Goal: Task Accomplishment & Management: Manage account settings

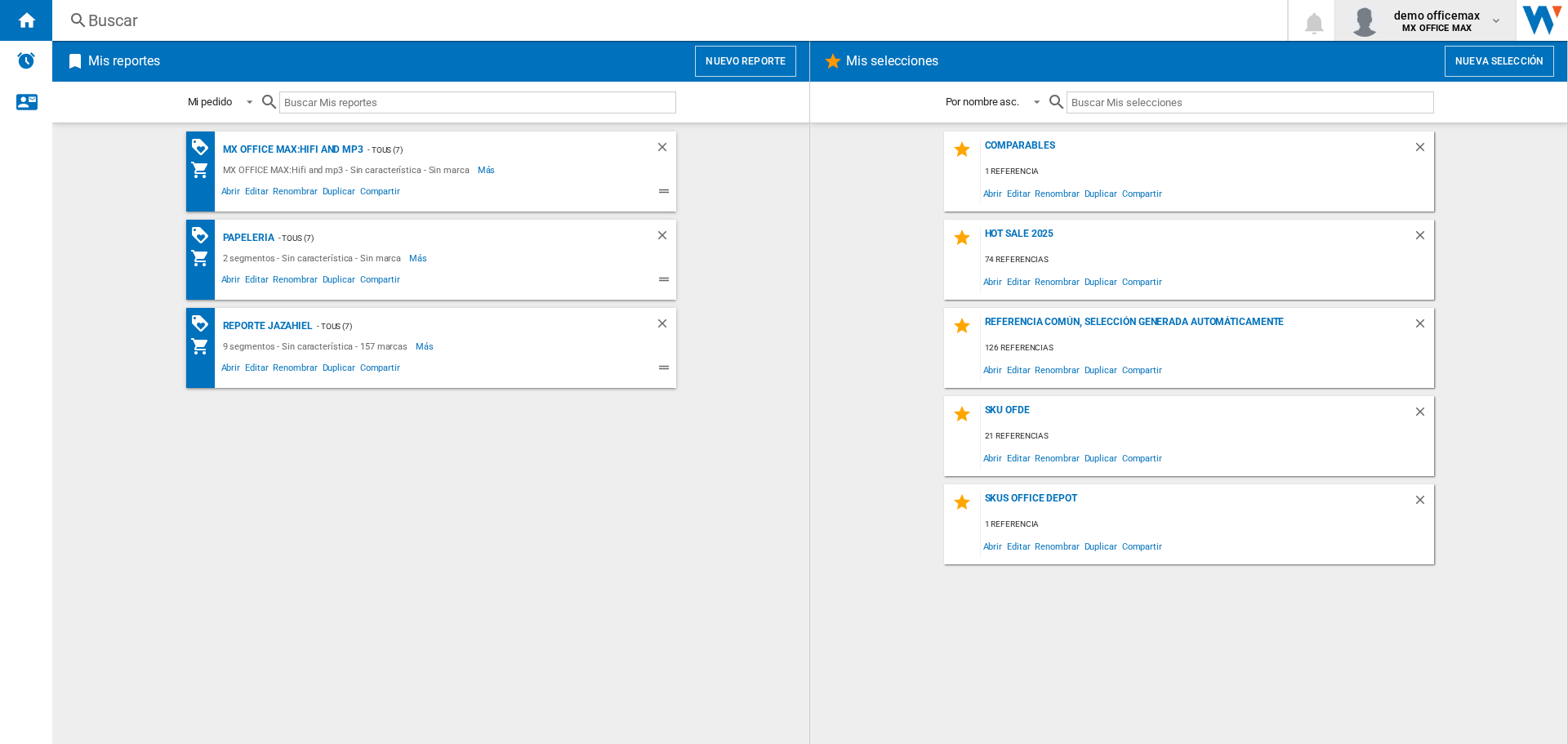
click at [1471, 21] on span "demo officemax" at bounding box center [1436, 15] width 86 height 17
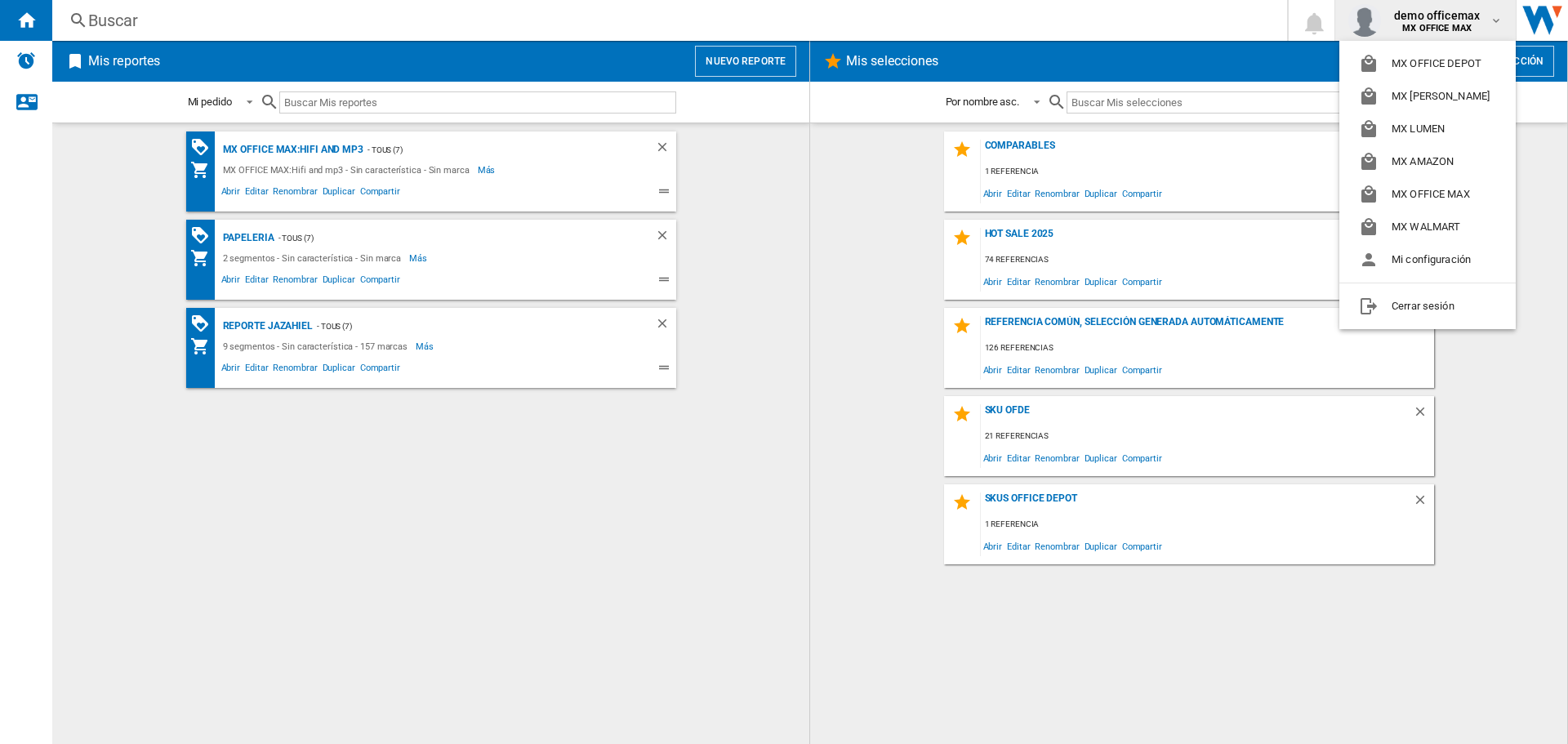
click at [748, 78] on md-backdrop at bounding box center [784, 372] width 1568 height 744
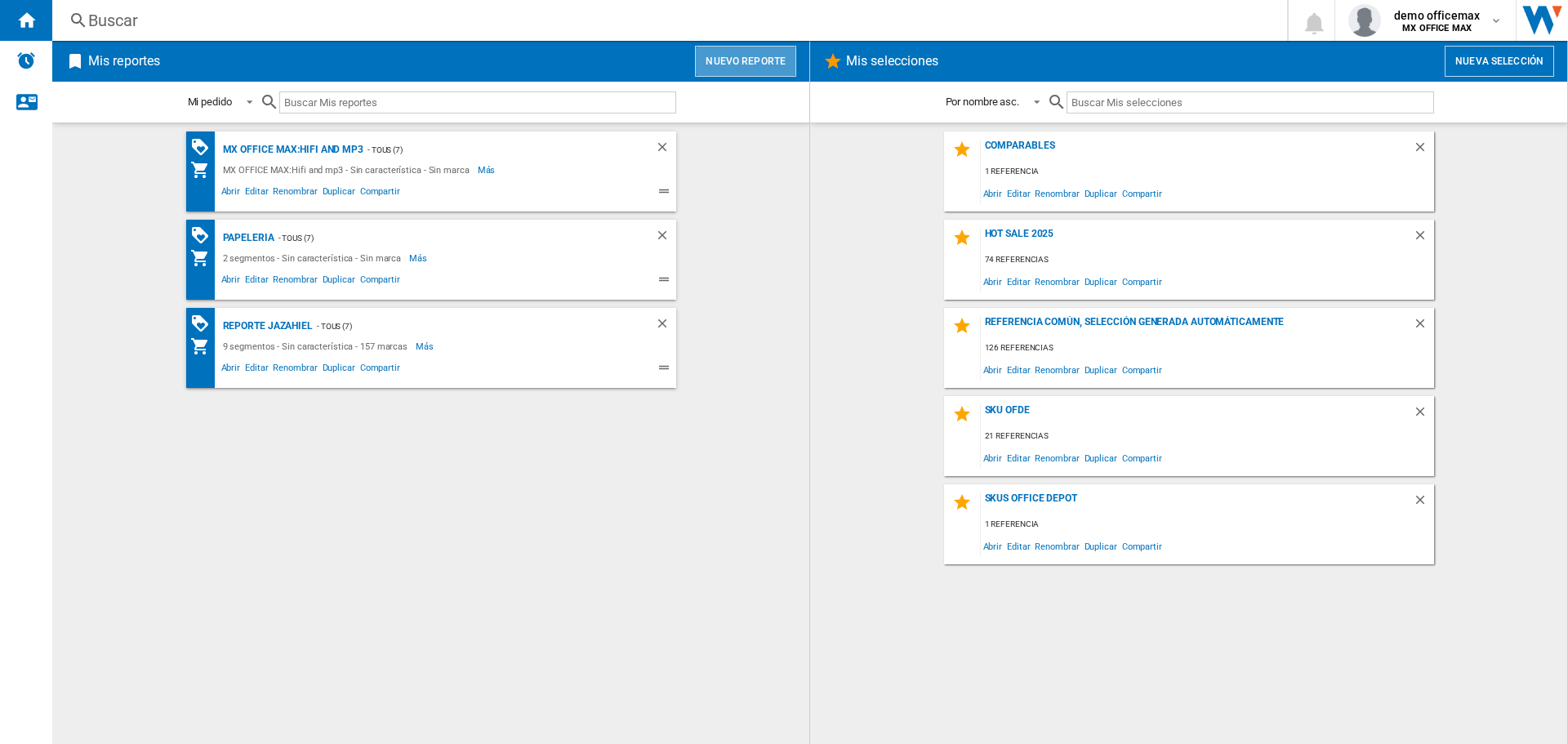
click at [748, 68] on button "Nuevo reporte" at bounding box center [746, 60] width 101 height 31
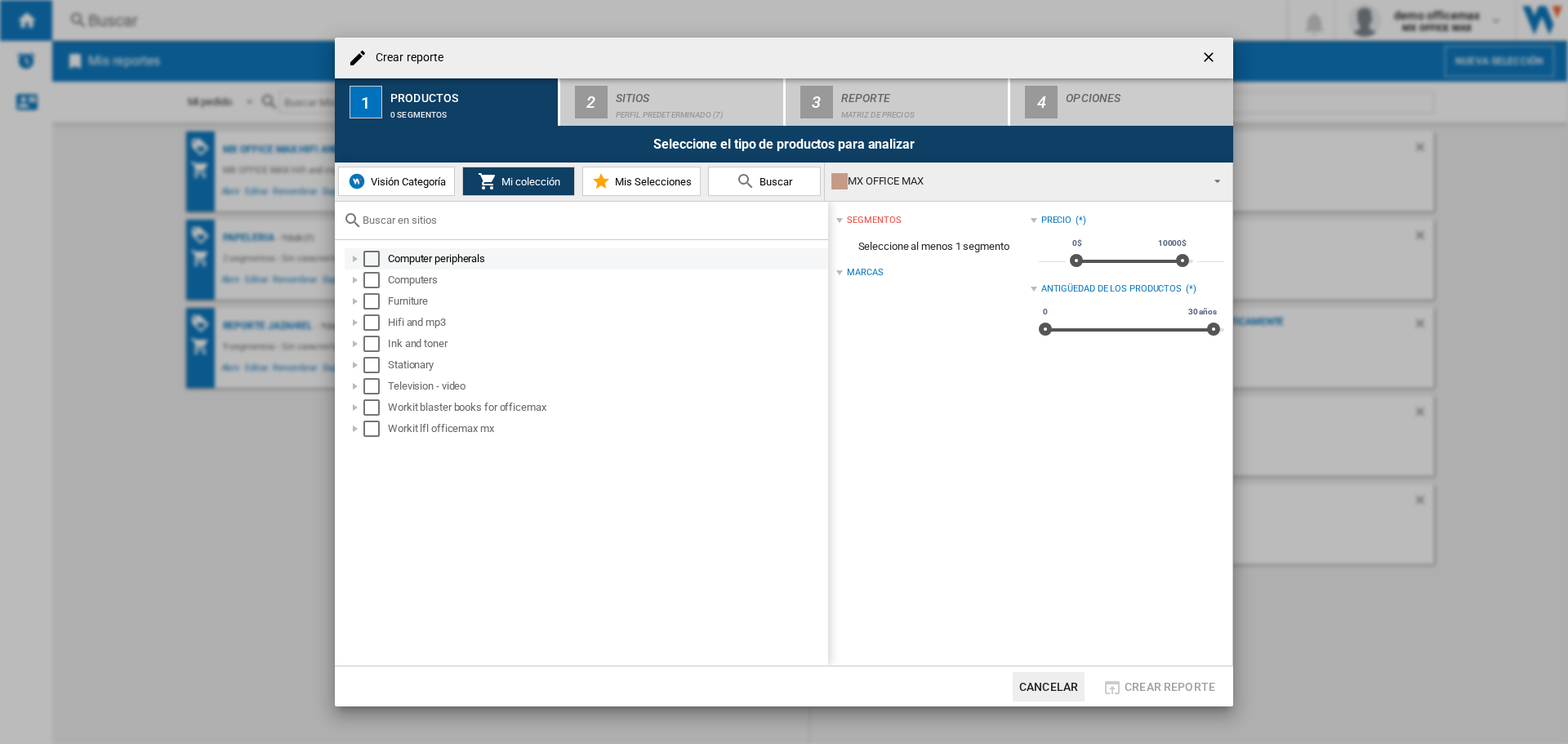
drag, startPoint x: 377, startPoint y: 263, endPoint x: 386, endPoint y: 255, distance: 12.0
click at [377, 261] on div "Select" at bounding box center [371, 258] width 17 height 17
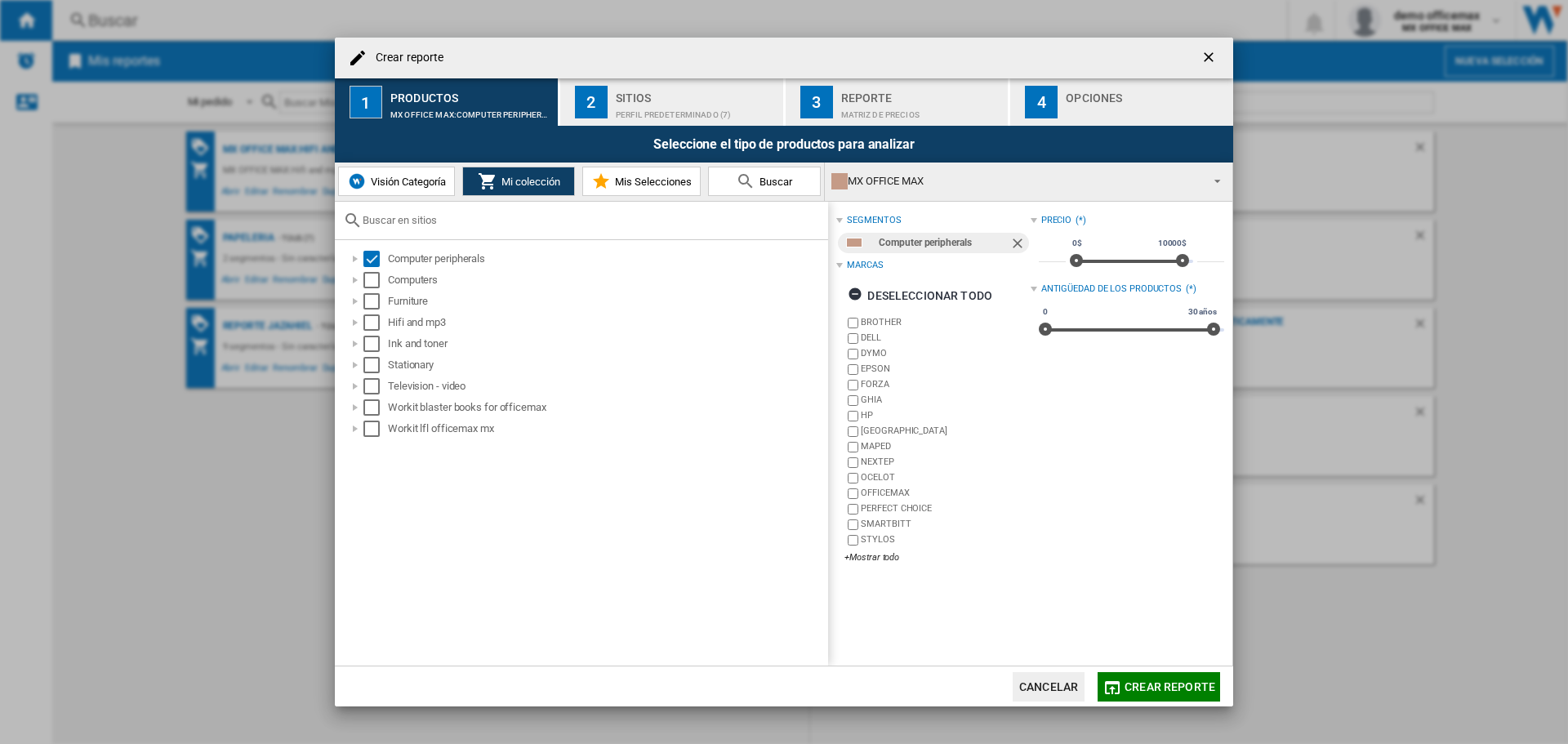
click at [741, 102] on div "Perfil predeterminado (7)" at bounding box center [696, 110] width 161 height 17
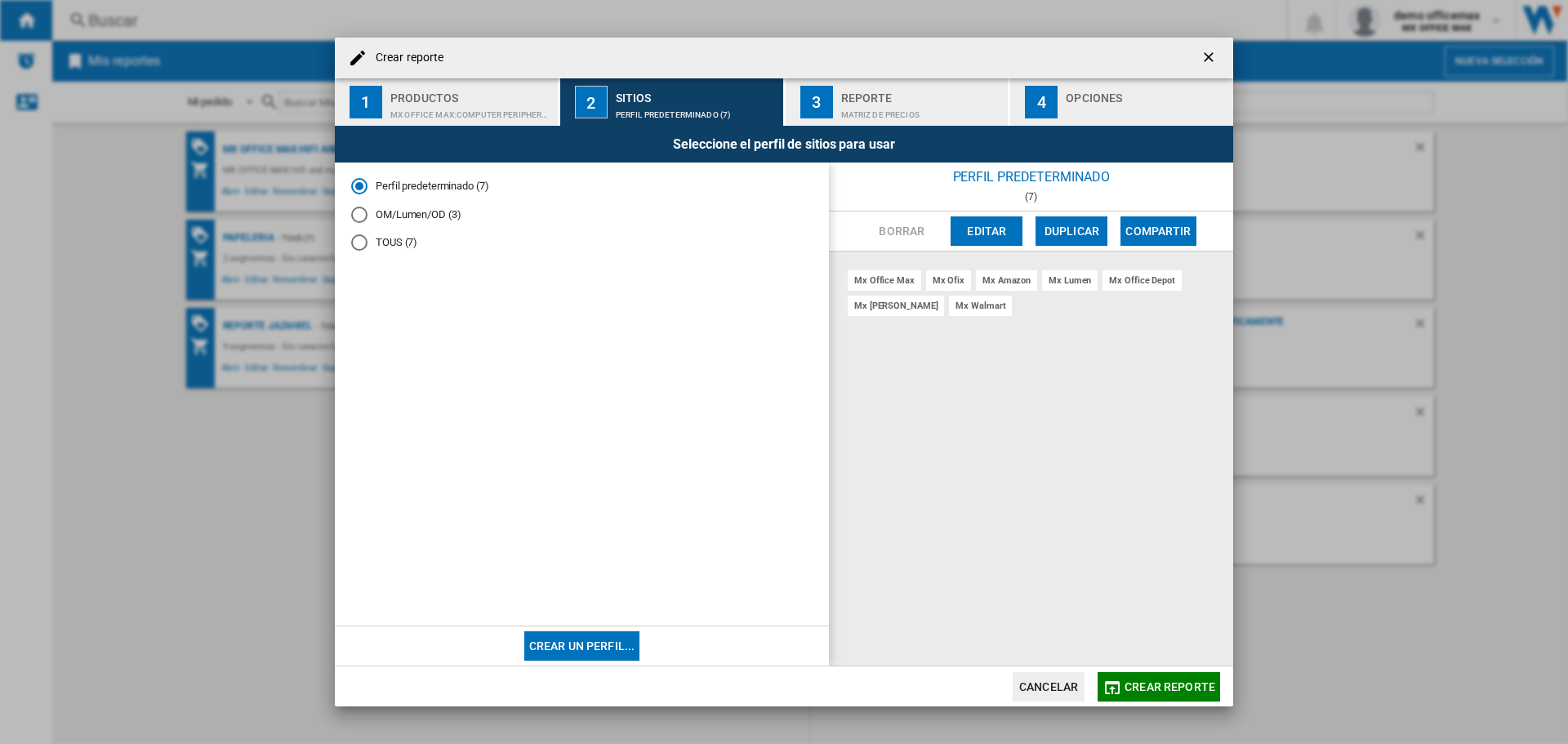
click at [1212, 50] on ng-md-icon "getI18NText('BUTTONS.CLOSE_DIALOG')" at bounding box center [1211, 59] width 20 height 20
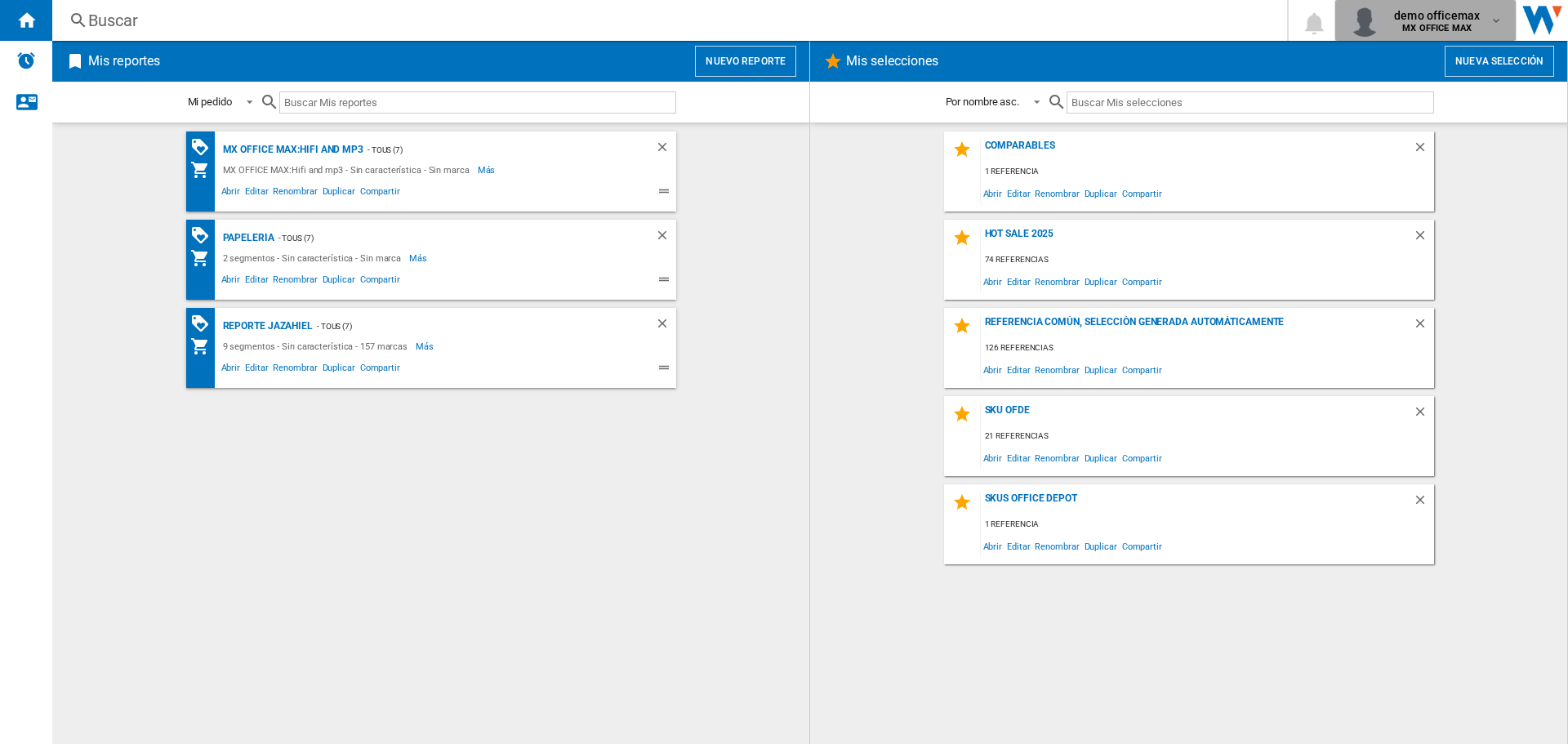
click at [1468, 15] on span "demo officemax" at bounding box center [1436, 15] width 86 height 17
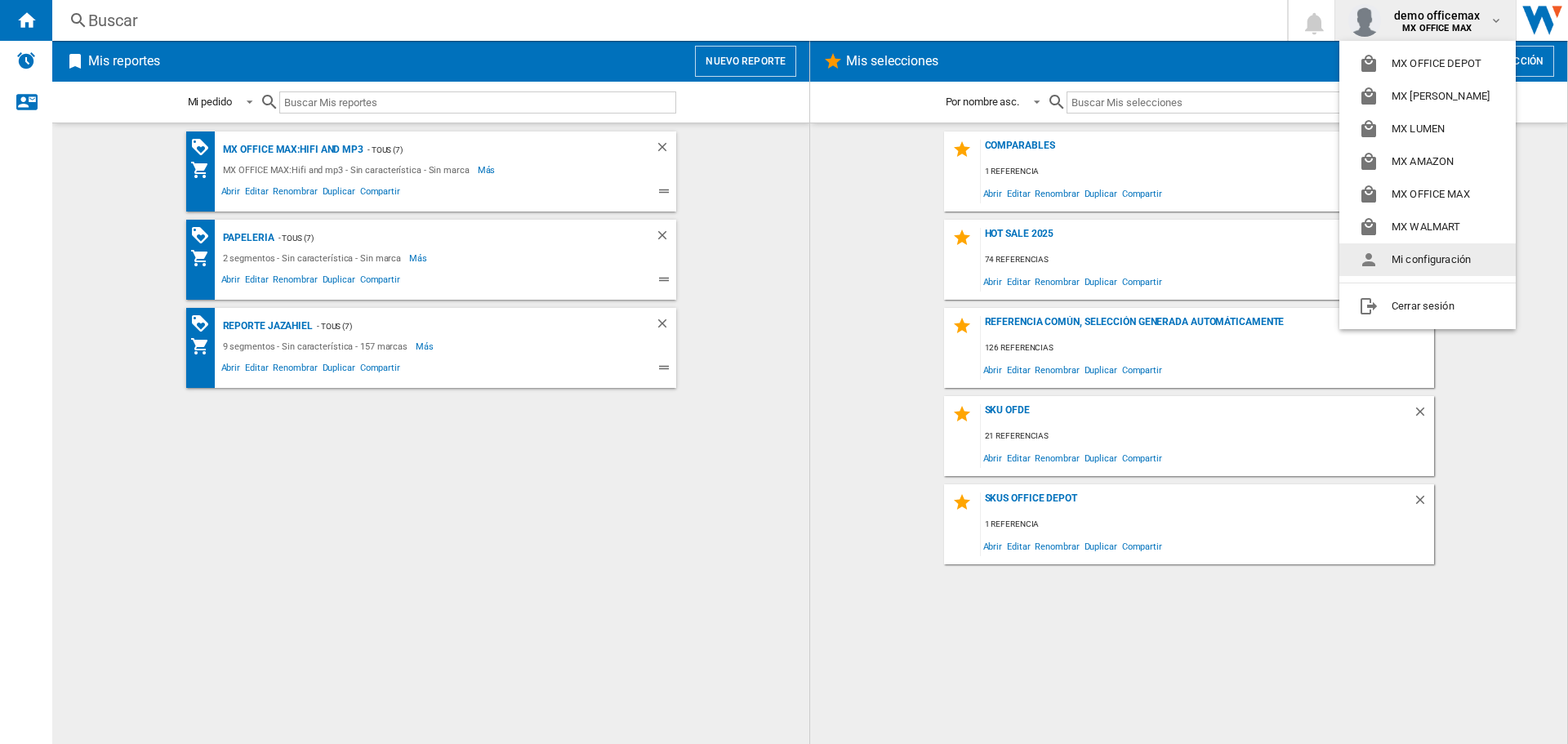
click at [1454, 264] on button "Mi configuración" at bounding box center [1428, 259] width 176 height 33
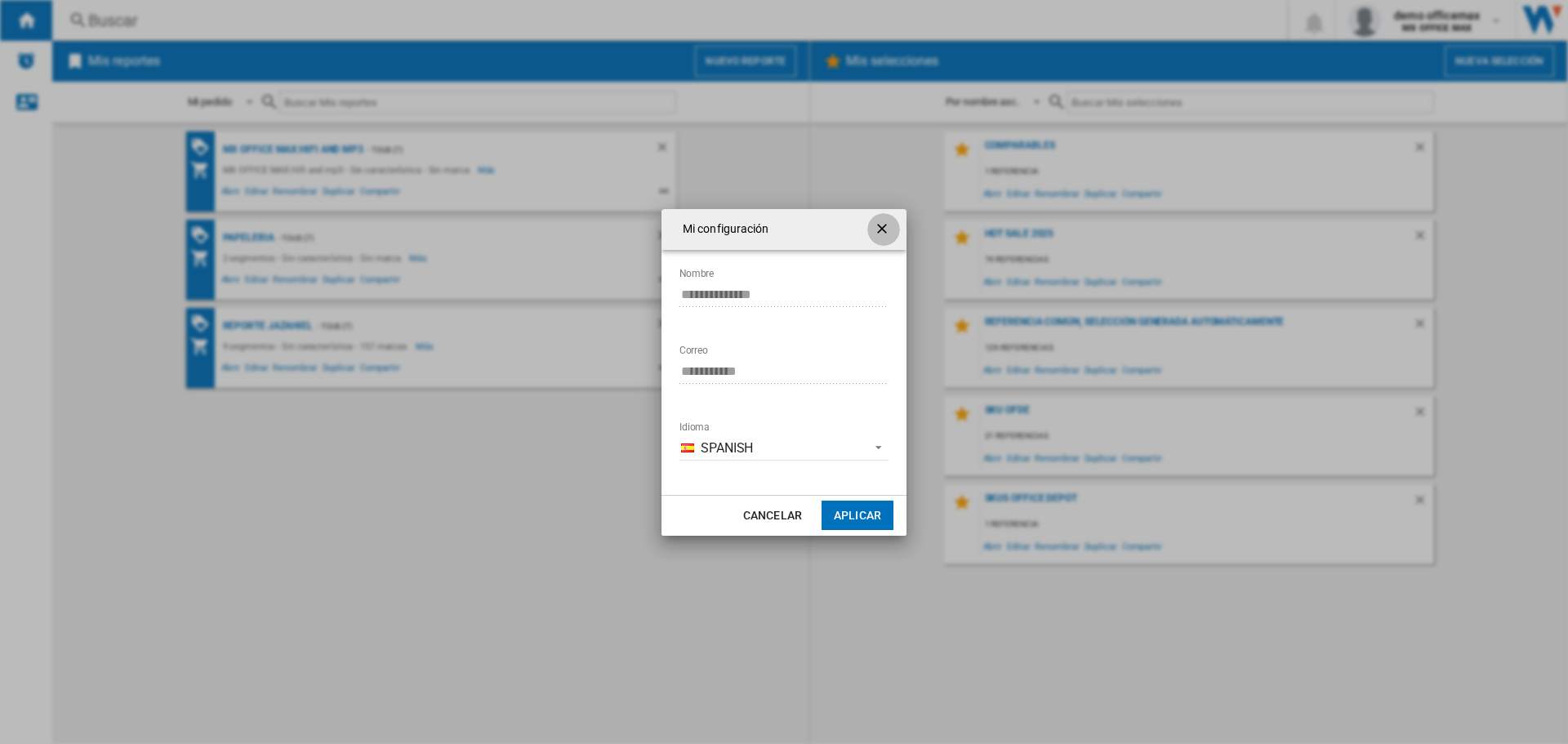
click at [890, 225] on ng-md-icon "getI18NText('BUTTONS.CLOSE_DIALOG')" at bounding box center [884, 231] width 20 height 20
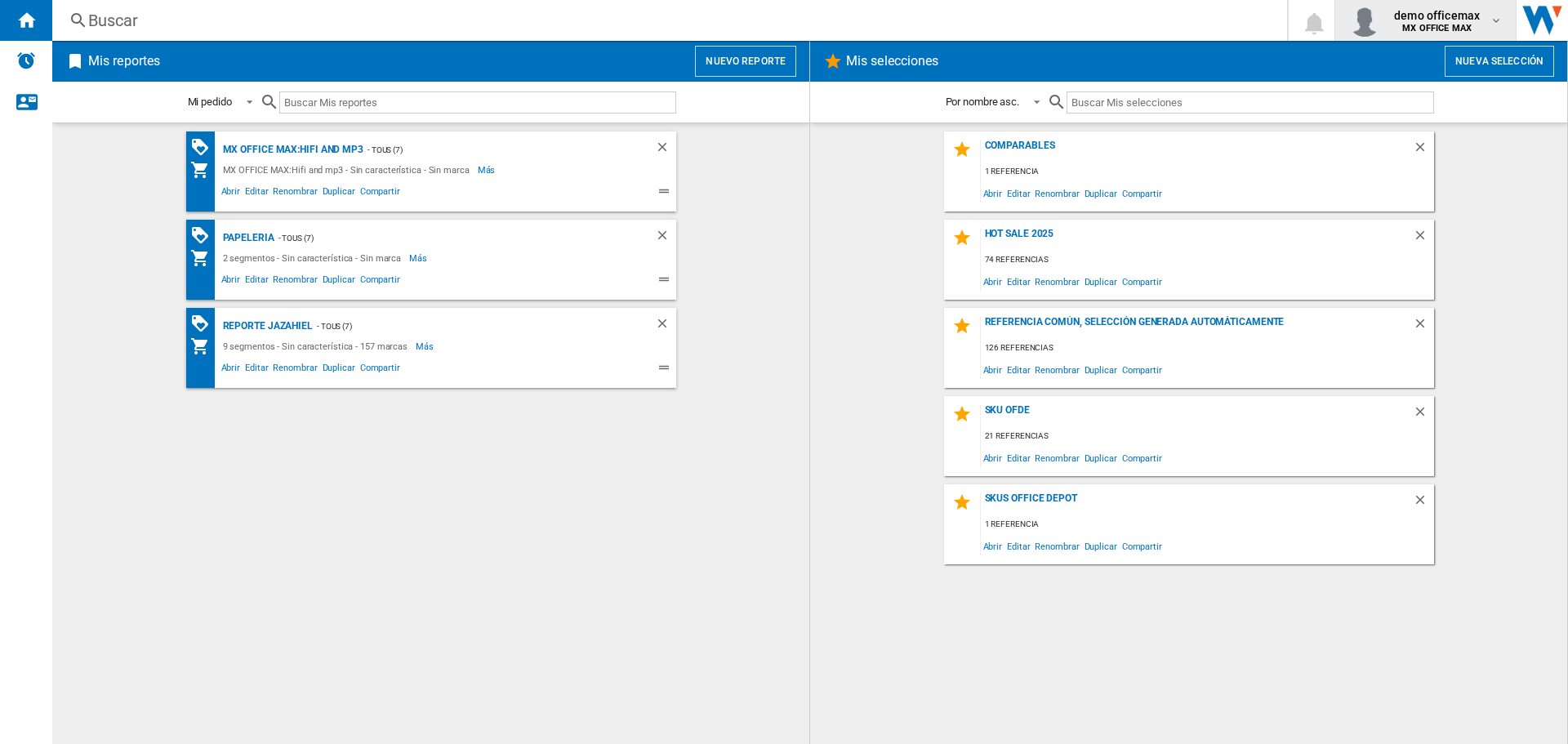
click at [1463, 26] on b "MX OFFICE MAX" at bounding box center [1437, 28] width 69 height 11
